Goal: Complete application form

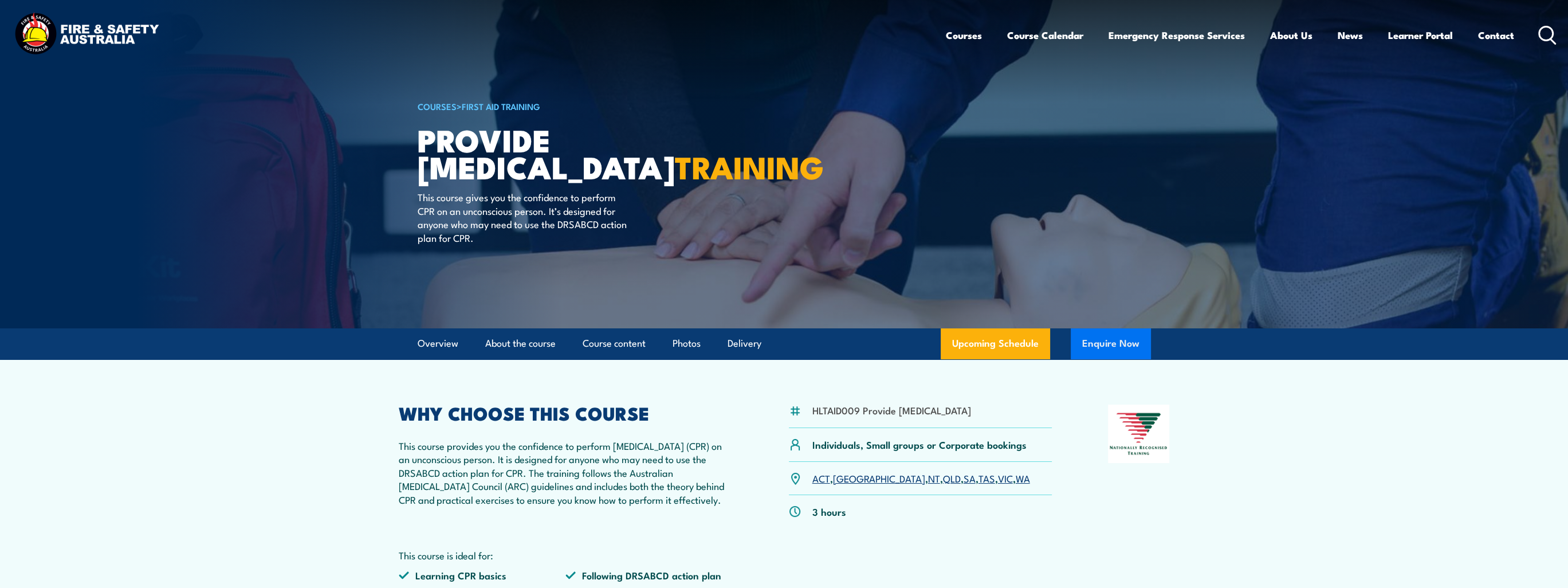
click at [1098, 356] on button "Enquire Now" at bounding box center [1111, 344] width 80 height 31
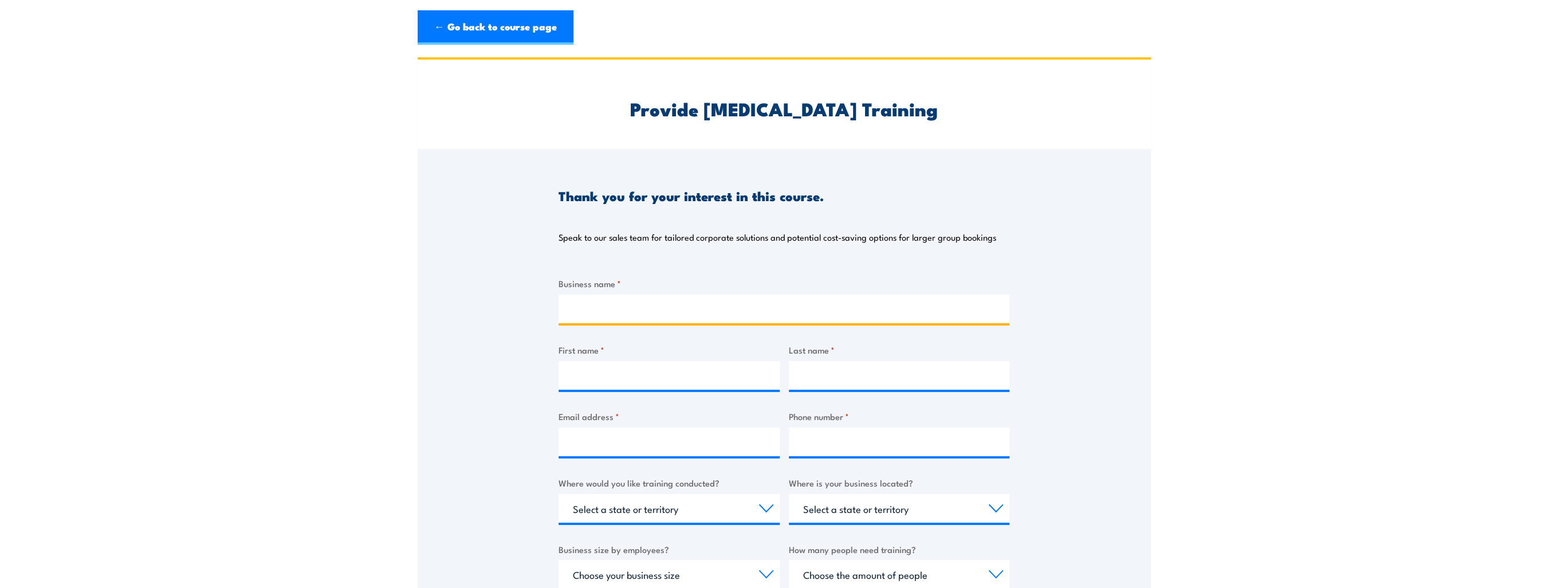
click at [622, 308] on input "Business name *" at bounding box center [784, 309] width 451 height 29
type input "Medic First"
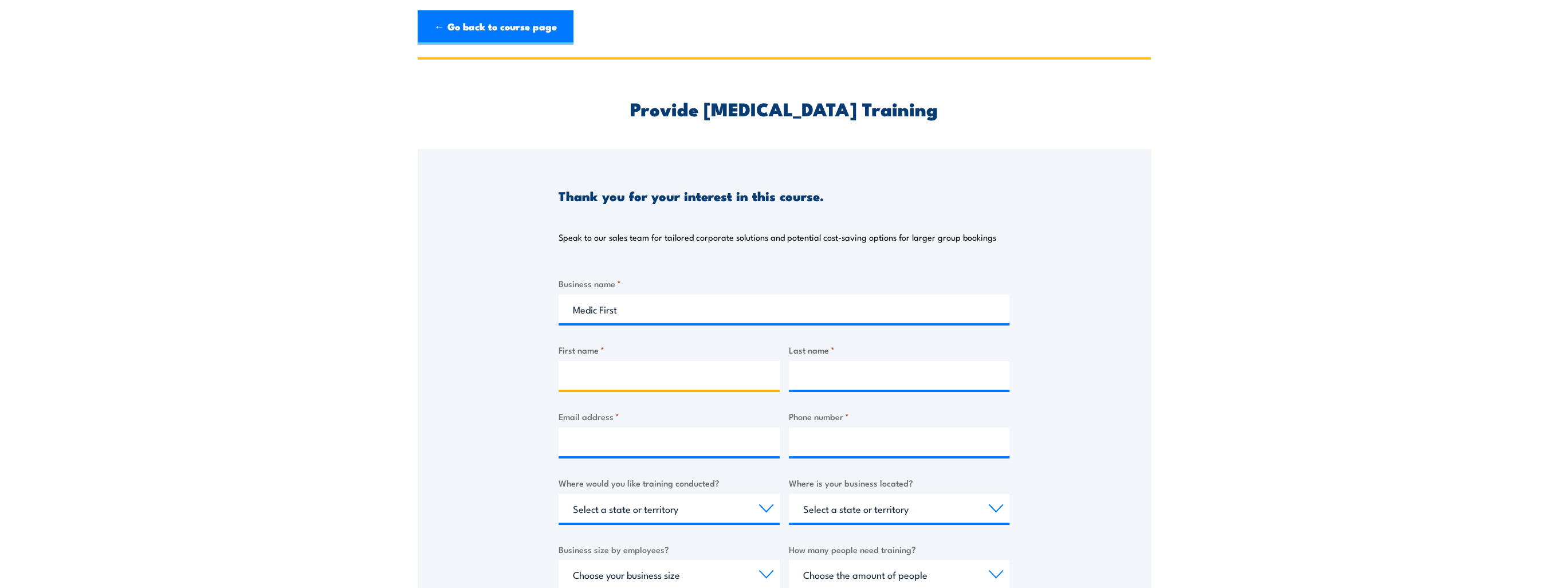
click at [646, 388] on input "First name *" at bounding box center [669, 375] width 221 height 29
type input "[PERSON_NAME]"
click at [866, 359] on div "Last name *" at bounding box center [899, 366] width 221 height 47
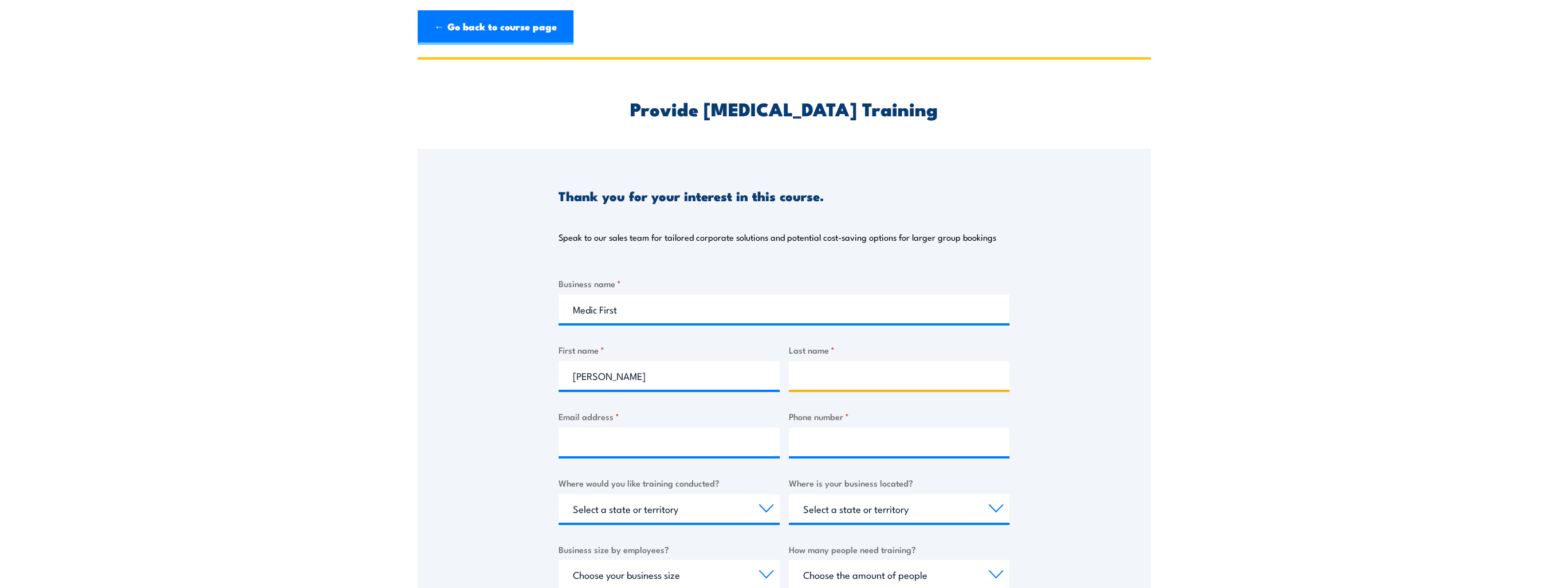
click at [836, 371] on input "Last name *" at bounding box center [899, 375] width 221 height 29
click at [832, 381] on input "Last name *" at bounding box center [899, 375] width 221 height 29
type input "R"
click at [626, 456] on div at bounding box center [669, 442] width 221 height 29
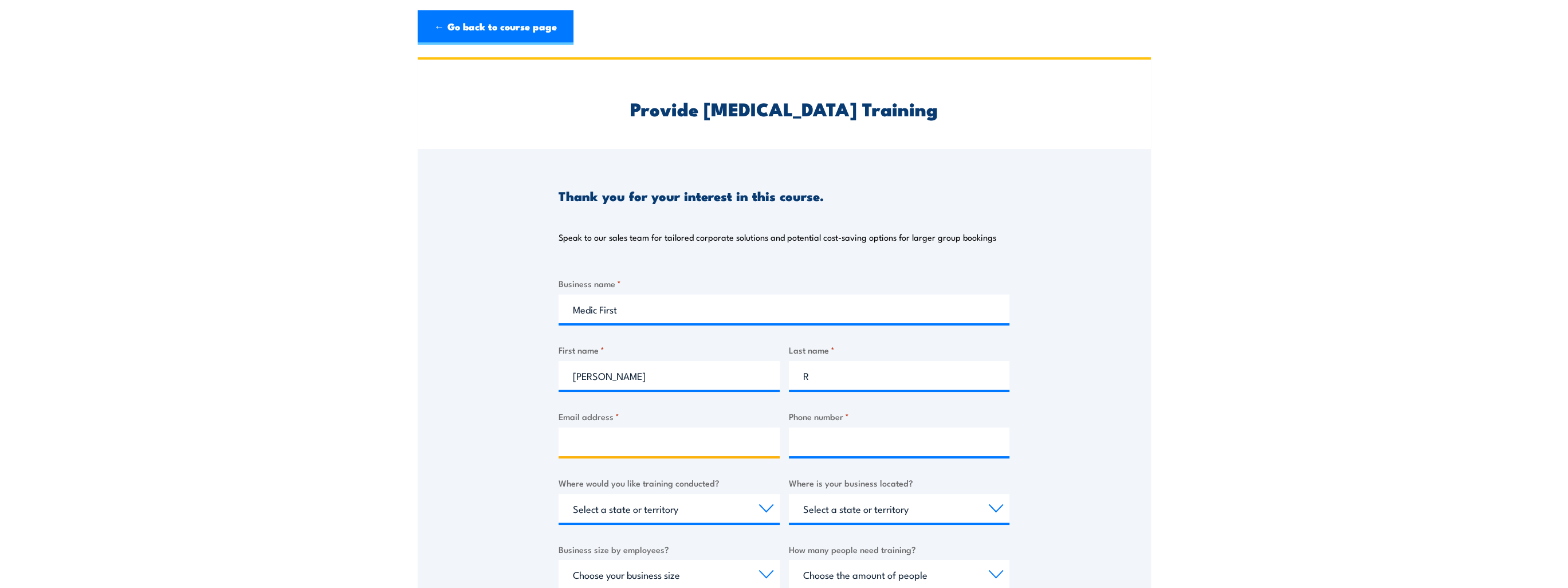
click at [624, 440] on input "Email address *" at bounding box center [669, 442] width 221 height 29
type input "I"
type input "[EMAIL_ADDRESS][DOMAIN_NAME]"
click at [822, 456] on div at bounding box center [899, 442] width 221 height 29
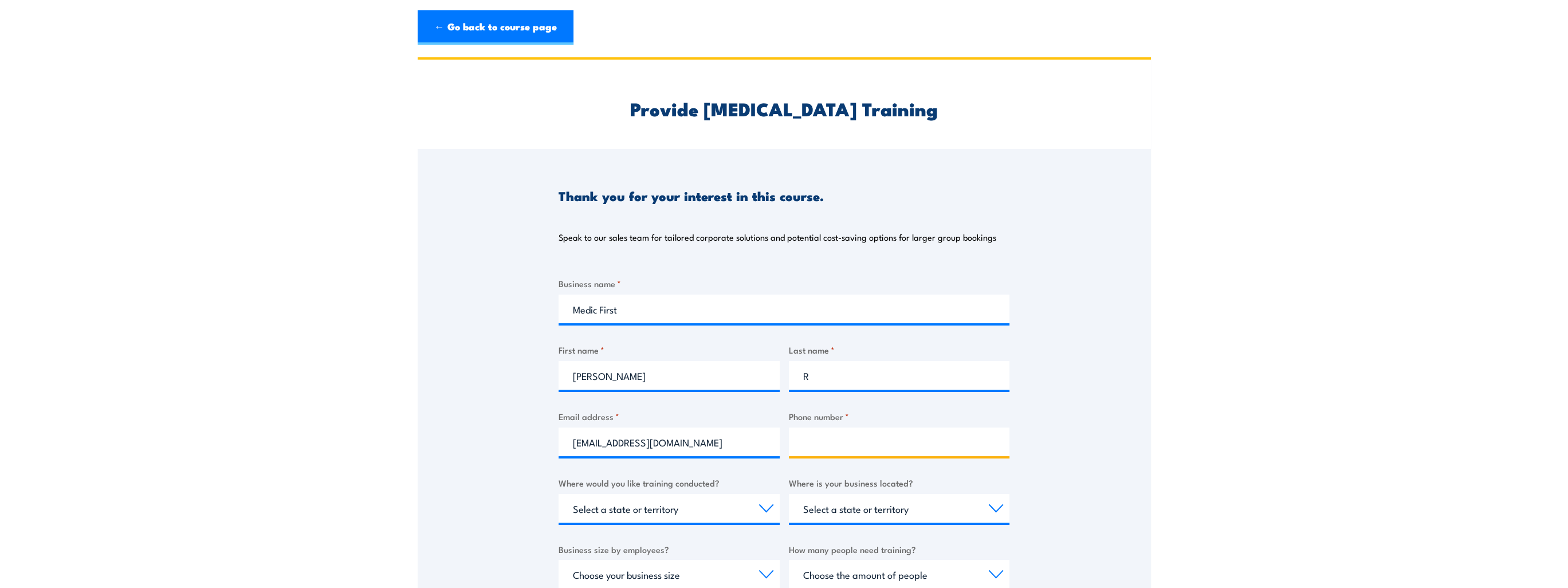
click at [819, 448] on input "Phone number *" at bounding box center [899, 442] width 221 height 29
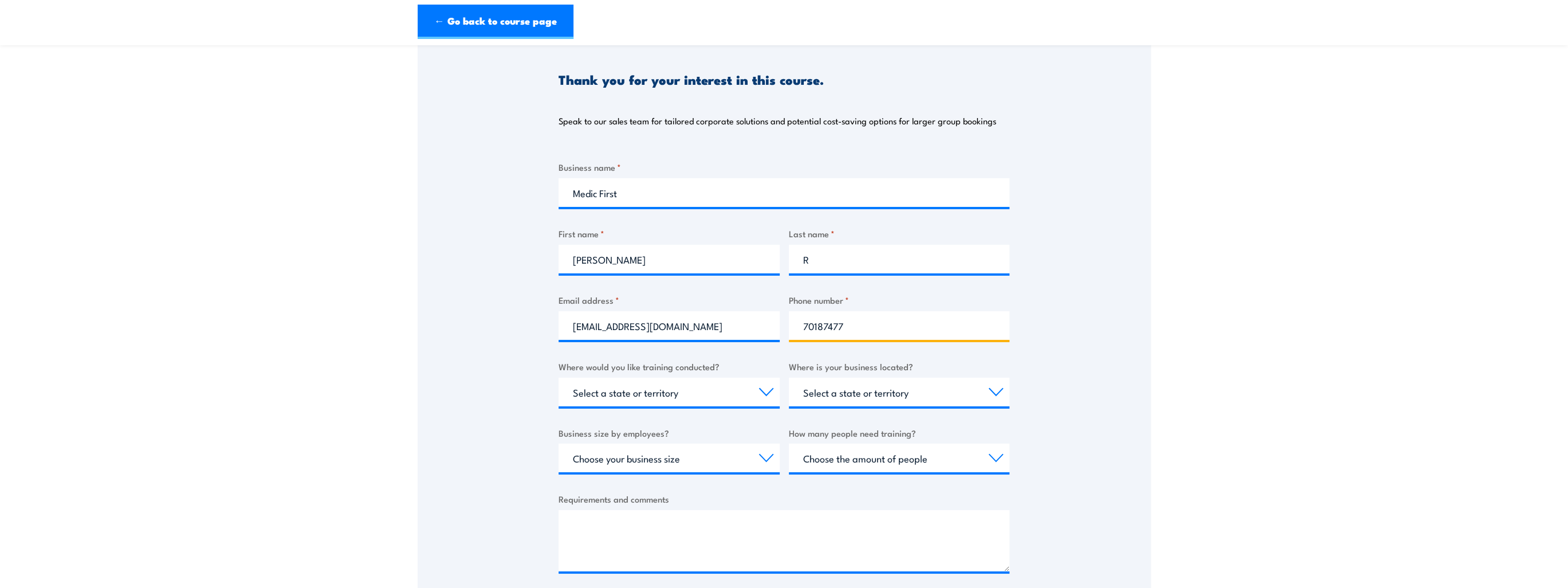
scroll to position [287, 0]
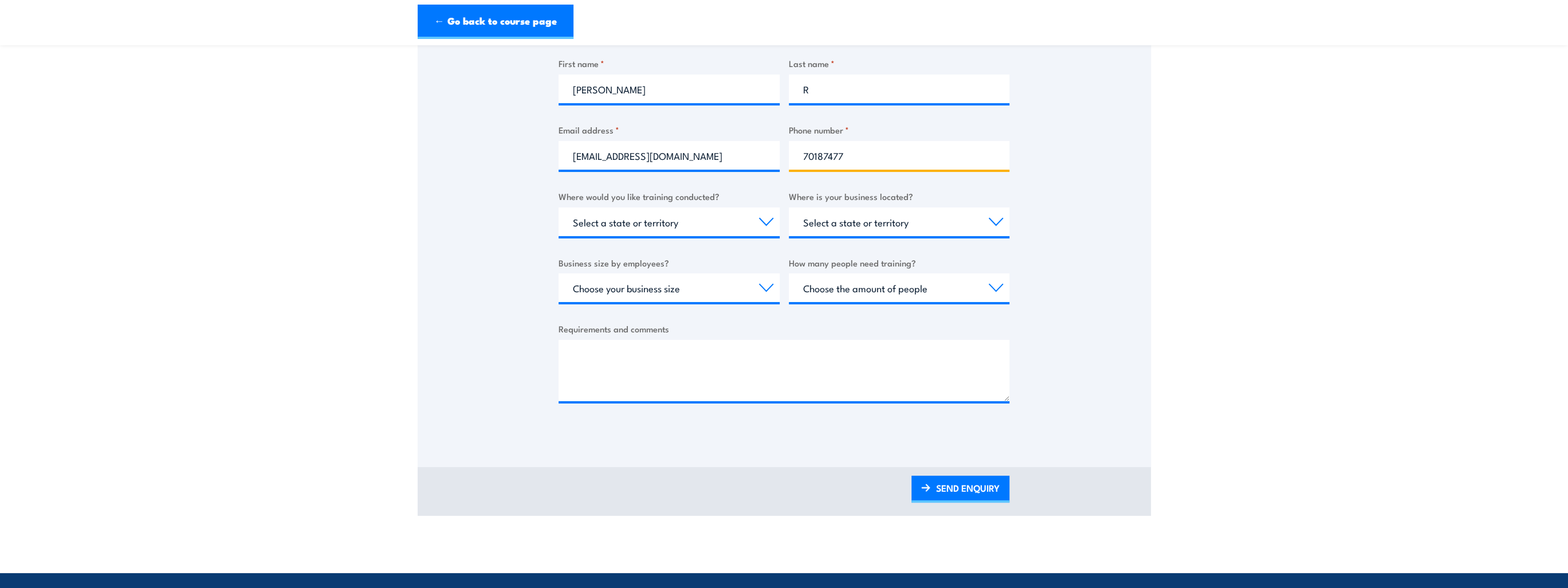
type input "70187477"
click at [689, 223] on select "Select a state or territory Nationally - multiple locations [GEOGRAPHIC_DATA] […" at bounding box center [669, 222] width 221 height 29
select select "VIC"
click at [559, 207] on select "Select a state or territory Nationally - multiple locations [GEOGRAPHIC_DATA] […" at bounding box center [669, 222] width 221 height 29
click at [862, 230] on select "Select a state or territory [GEOGRAPHIC_DATA] [GEOGRAPHIC_DATA] [GEOGRAPHIC_DAT…" at bounding box center [899, 222] width 221 height 29
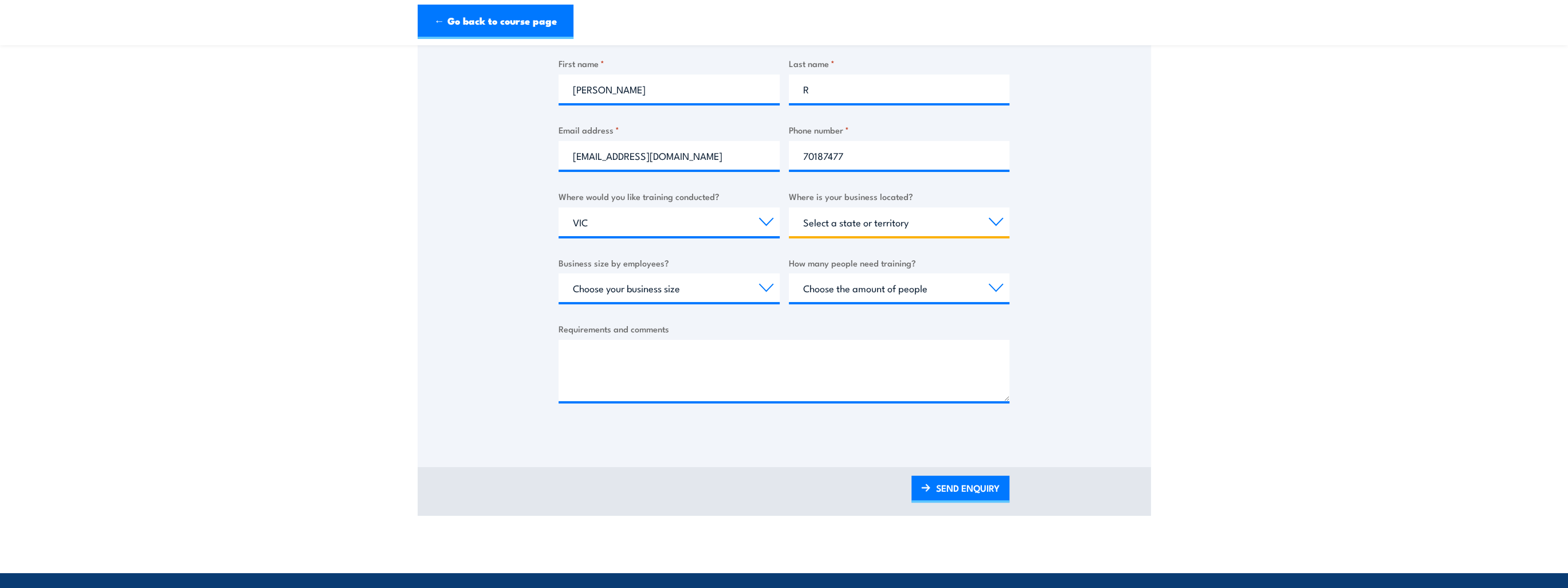
select select "VIC"
click at [789, 207] on select "Select a state or territory [GEOGRAPHIC_DATA] [GEOGRAPHIC_DATA] [GEOGRAPHIC_DAT…" at bounding box center [899, 222] width 221 height 29
click at [700, 292] on select "Choose your business size 1 to 19 20 to 199 200+" at bounding box center [669, 288] width 221 height 29
select select "1 to 19"
click at [559, 274] on select "Choose your business size 1 to 19 20 to 199 200+" at bounding box center [669, 288] width 221 height 29
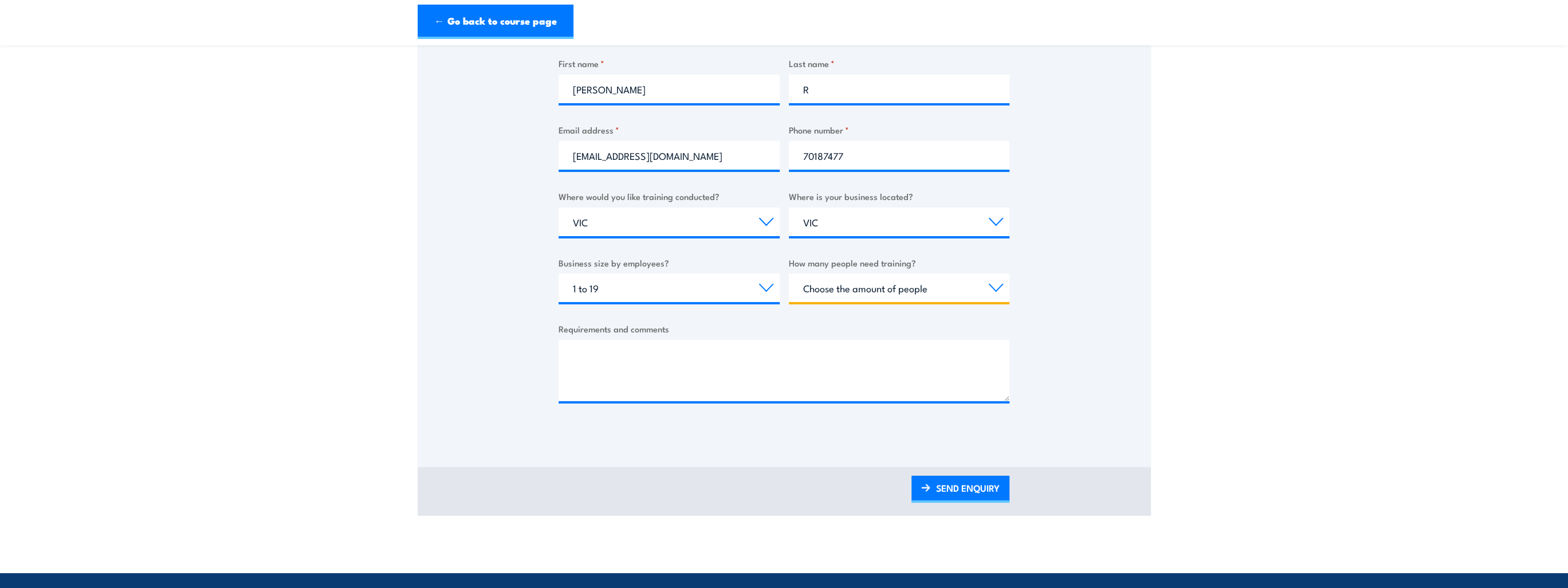
click at [912, 291] on select "Choose the amount of people 1 to 4 5 to 19 20+" at bounding box center [899, 288] width 221 height 29
select select "20+"
click at [789, 274] on select "Choose the amount of people 1 to 4 5 to 19 20+" at bounding box center [899, 288] width 221 height 29
click at [686, 298] on select "Choose your business size 1 to 19 20 to 199 200+" at bounding box center [669, 288] width 221 height 29
select select "20 to 199"
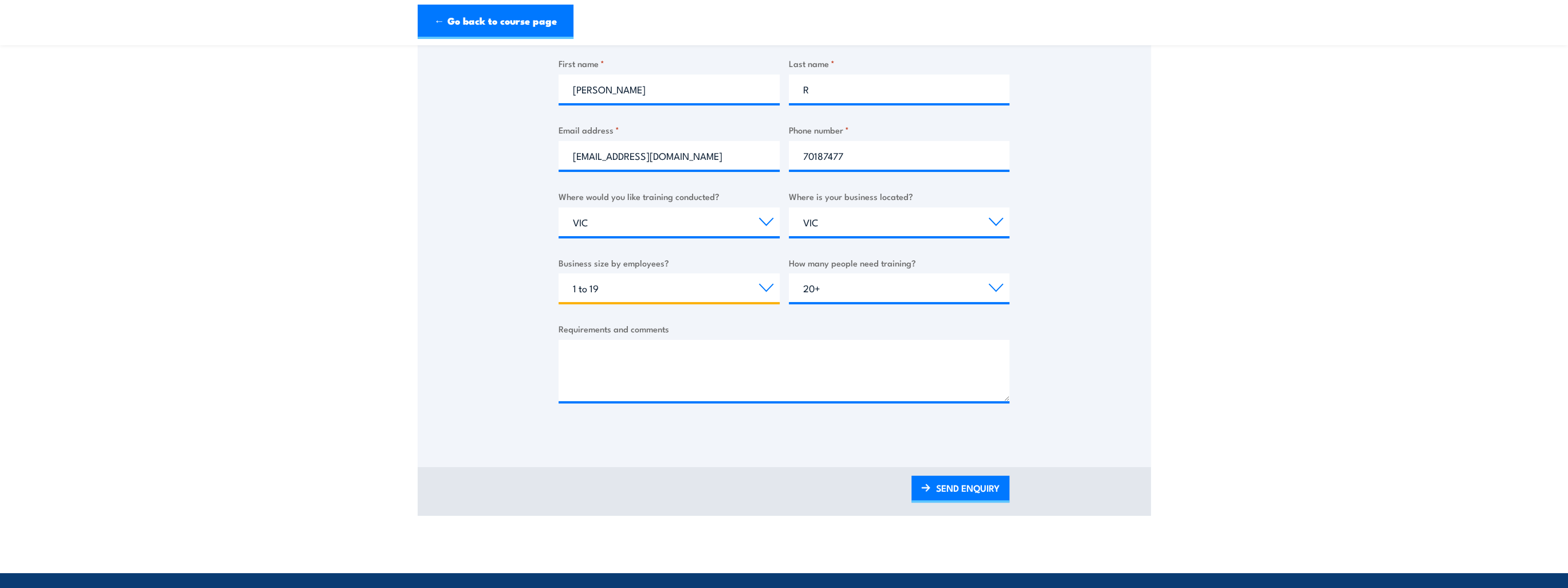
click at [559, 274] on select "Choose your business size 1 to 19 20 to 199 200+" at bounding box center [669, 288] width 221 height 29
click at [552, 333] on div "Thank you for your interest in this course. Speak to our sales team for tailore…" at bounding box center [784, 148] width 733 height 573
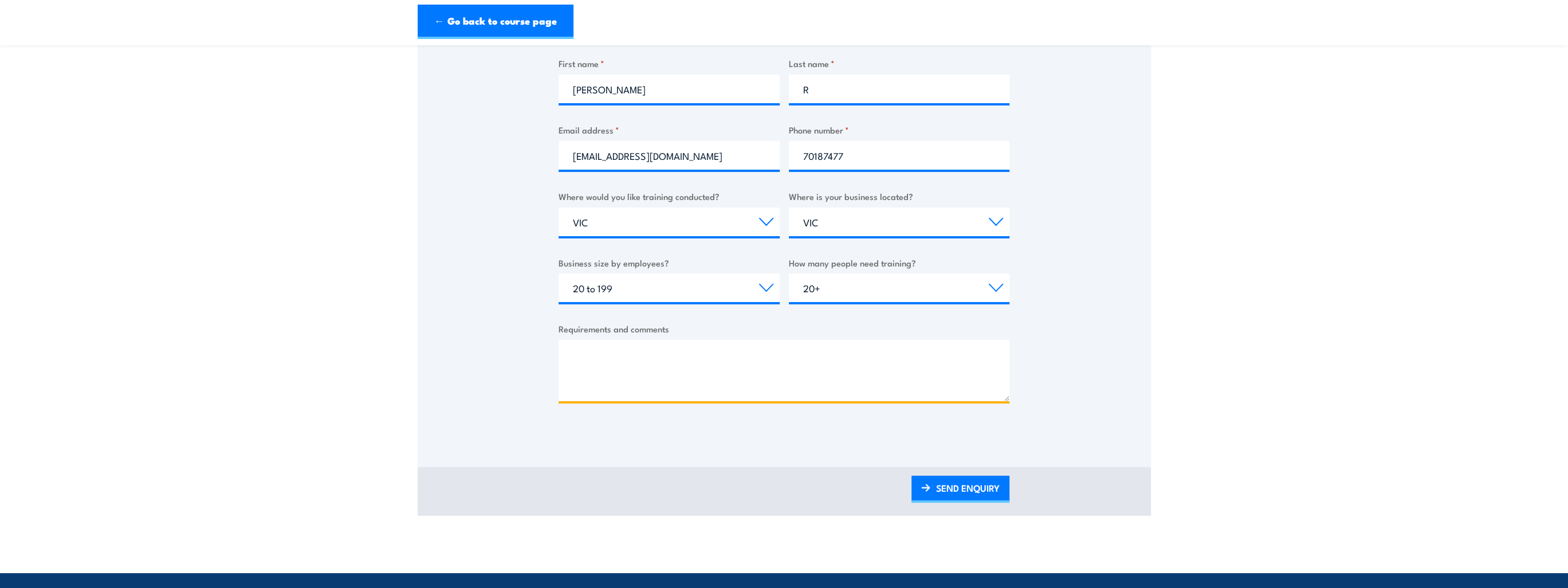
click at [607, 369] on textarea "Requirements and comments" at bounding box center [784, 370] width 451 height 61
type textarea "GP and dental practice CPR training"
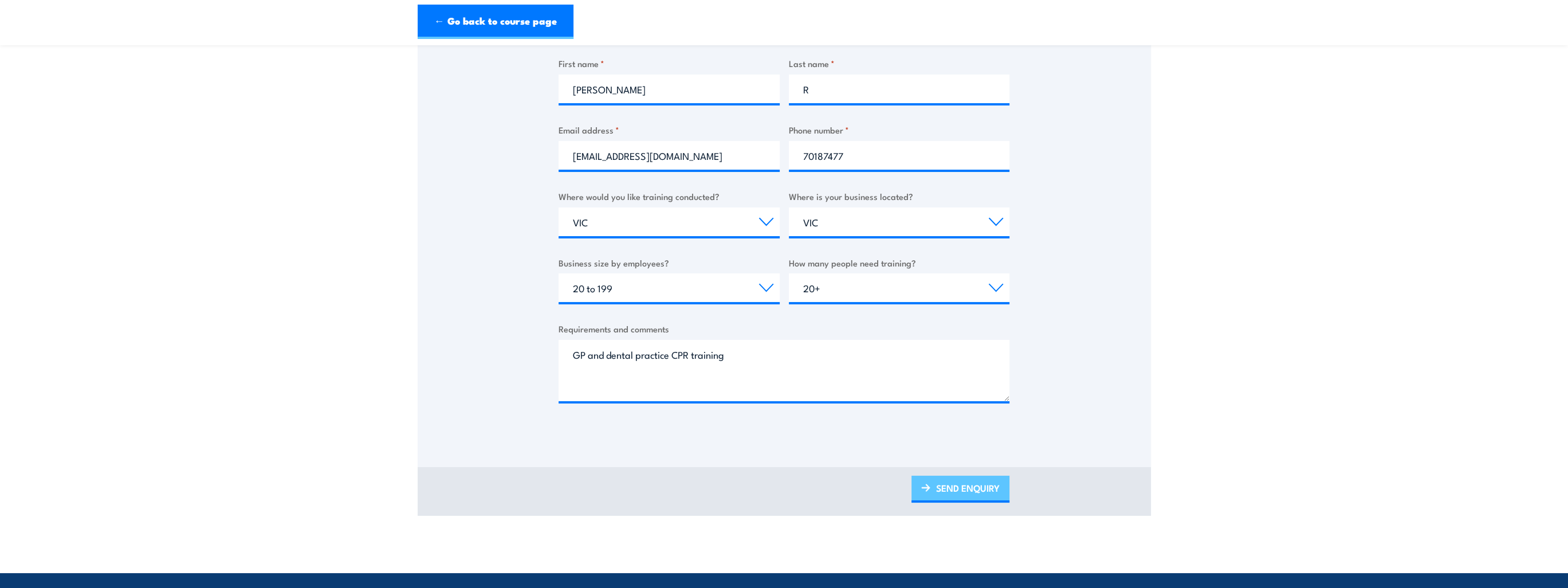
click at [972, 491] on link "SEND ENQUIRY" at bounding box center [960, 489] width 98 height 27
click at [969, 492] on link "SEND ENQUIRY" at bounding box center [960, 489] width 98 height 27
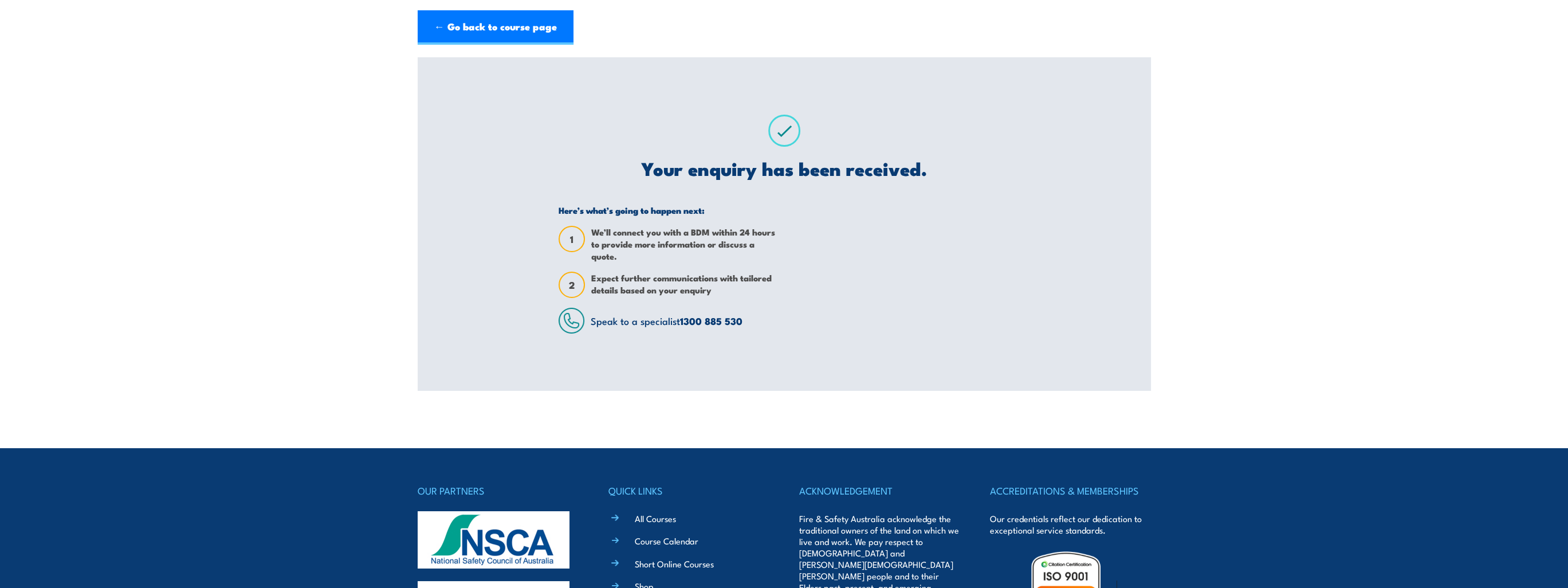
scroll to position [0, 0]
